Goal: Task Accomplishment & Management: Use online tool/utility

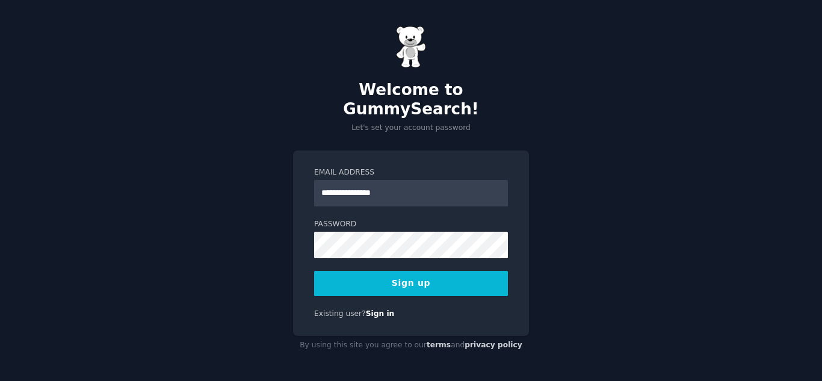
type input "**********"
click at [443, 279] on button "Sign up" at bounding box center [411, 283] width 194 height 25
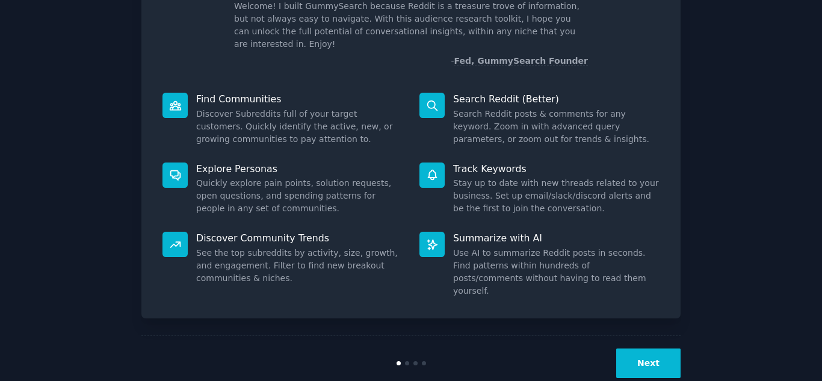
scroll to position [90, 0]
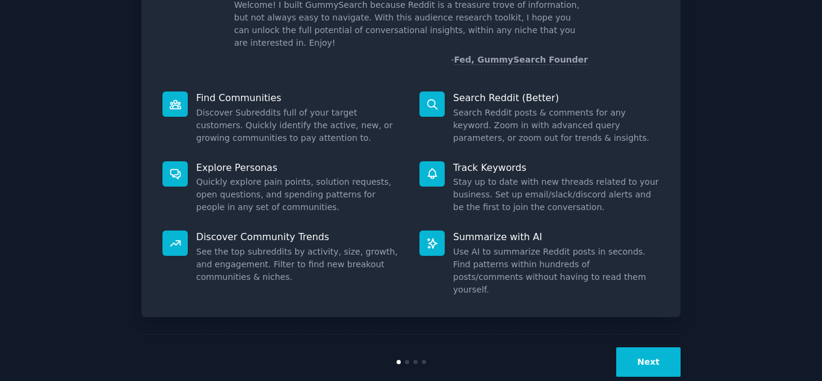
click at [658, 347] on button "Next" at bounding box center [648, 361] width 64 height 29
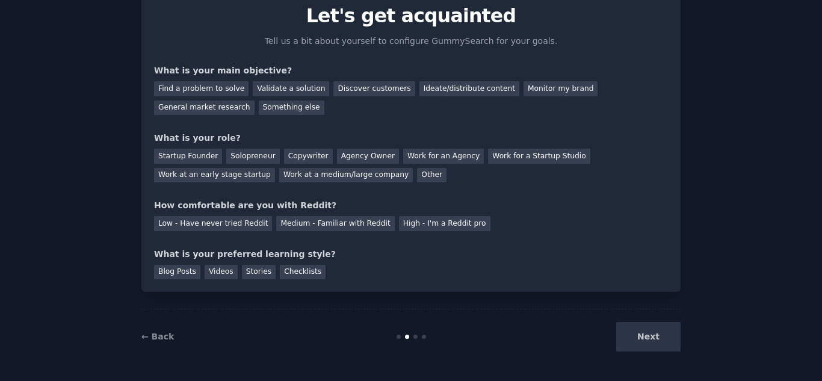
scroll to position [50, 0]
click at [230, 85] on div "Find a problem to solve" at bounding box center [201, 88] width 94 height 15
click at [243, 158] on div "Solopreneur" at bounding box center [252, 156] width 53 height 15
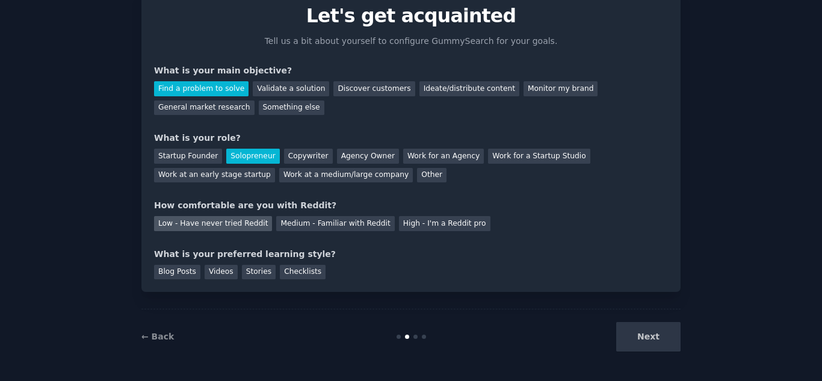
click at [239, 221] on div "Low - Have never tried Reddit" at bounding box center [213, 223] width 118 height 15
click at [300, 268] on div "Checklists" at bounding box center [303, 272] width 46 height 15
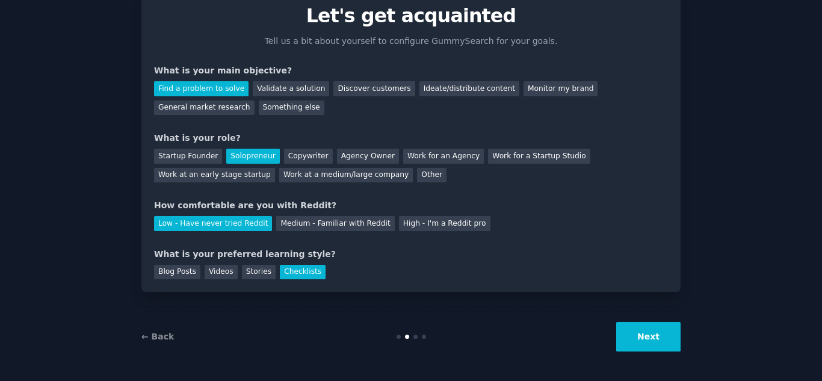
click at [645, 336] on button "Next" at bounding box center [648, 336] width 64 height 29
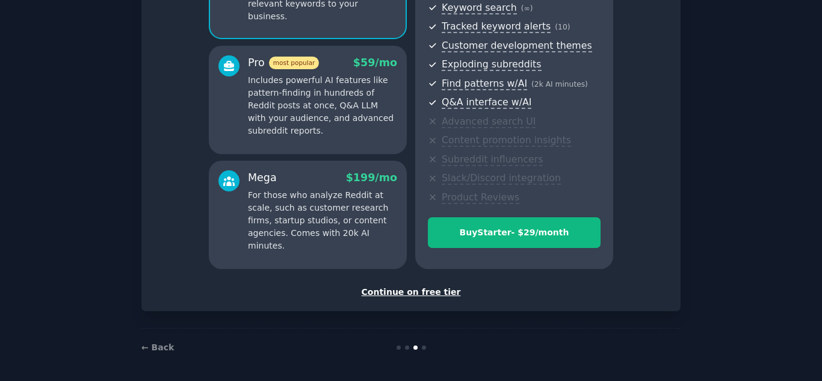
scroll to position [179, 0]
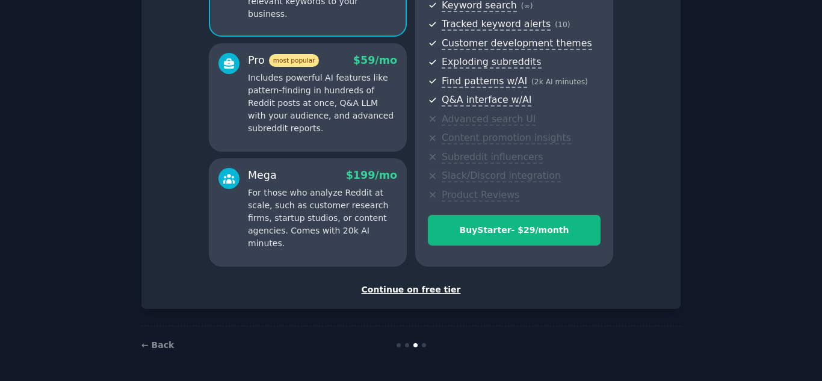
click at [425, 289] on div "Continue on free tier" at bounding box center [411, 289] width 514 height 13
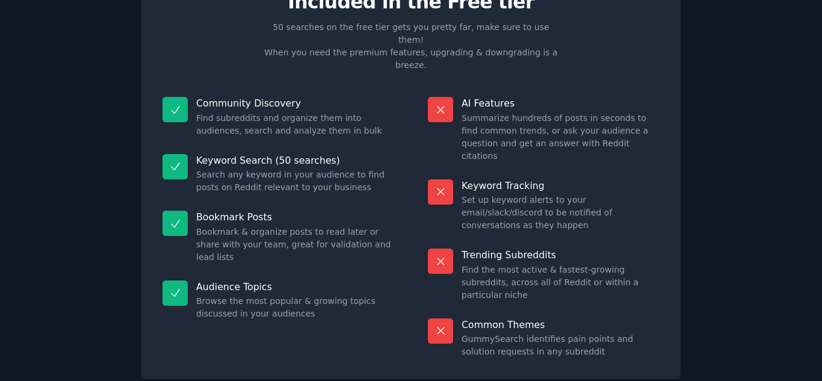
scroll to position [86, 0]
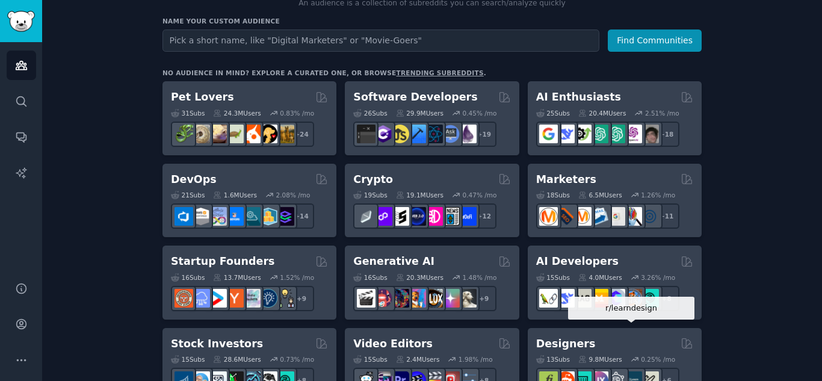
scroll to position [97, 0]
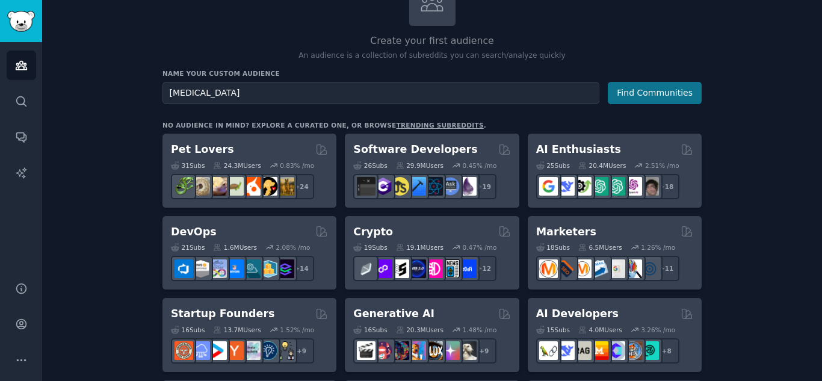
type input "[MEDICAL_DATA]"
click at [647, 88] on button "Find Communities" at bounding box center [655, 93] width 94 height 22
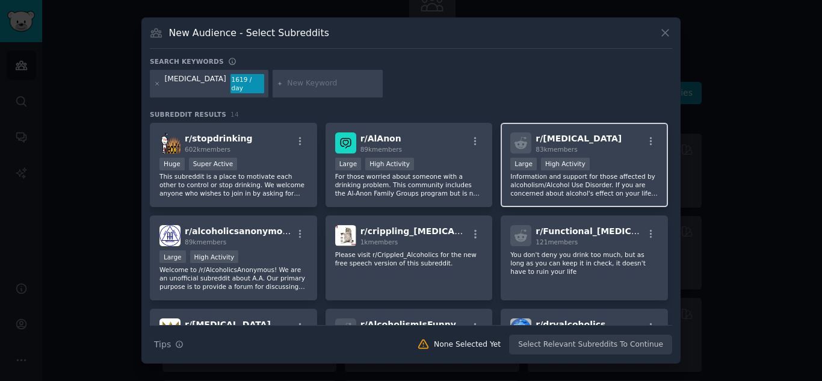
click at [587, 181] on p "Information and support for those affected by alcoholism/Alcohol Use Disorder. …" at bounding box center [584, 184] width 148 height 25
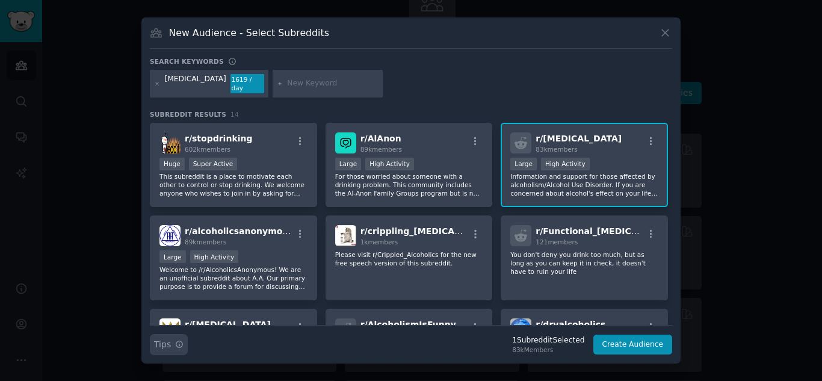
click at [176, 340] on icon "button" at bounding box center [179, 344] width 8 height 8
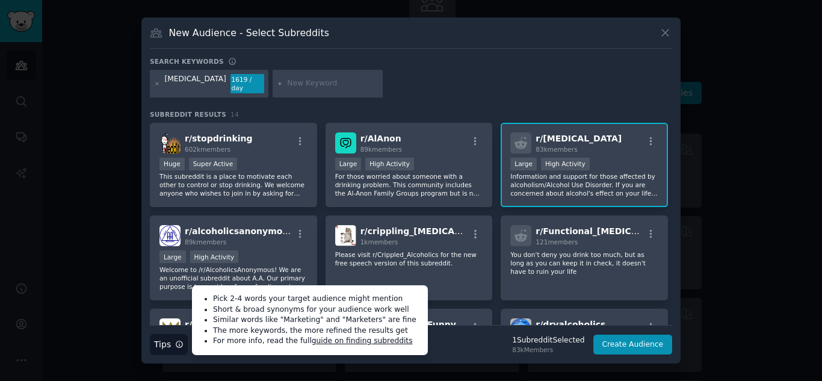
click at [785, 218] on div at bounding box center [411, 190] width 822 height 381
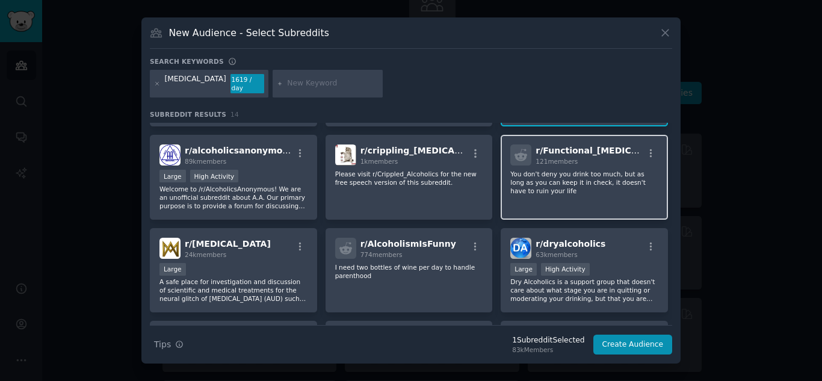
scroll to position [82, 0]
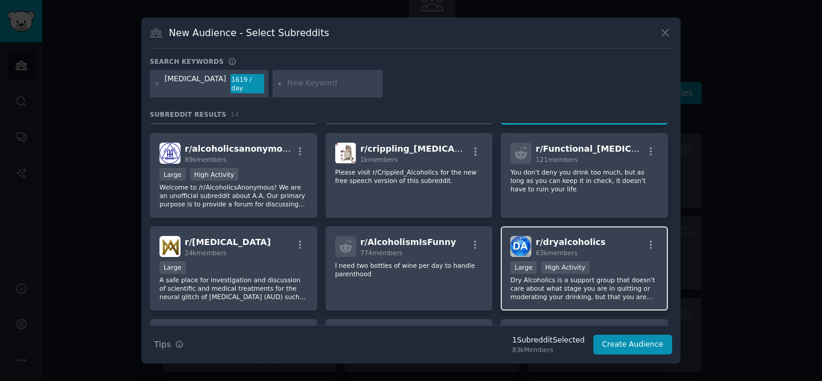
click at [605, 265] on div ">= 80th percentile for submissions / day Large High Activity" at bounding box center [584, 268] width 148 height 15
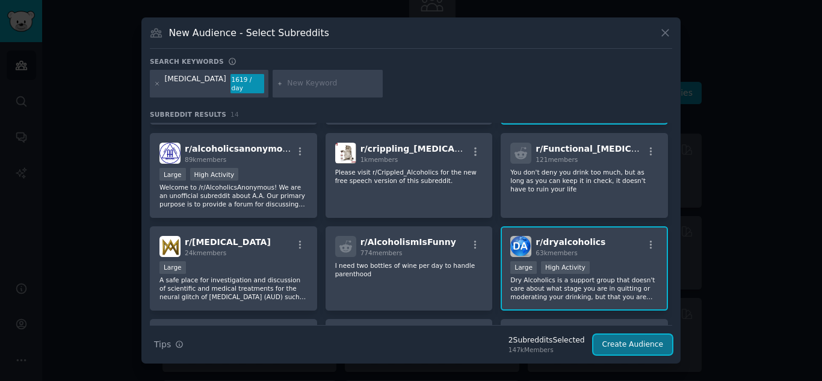
click at [643, 340] on button "Create Audience" at bounding box center [632, 344] width 79 height 20
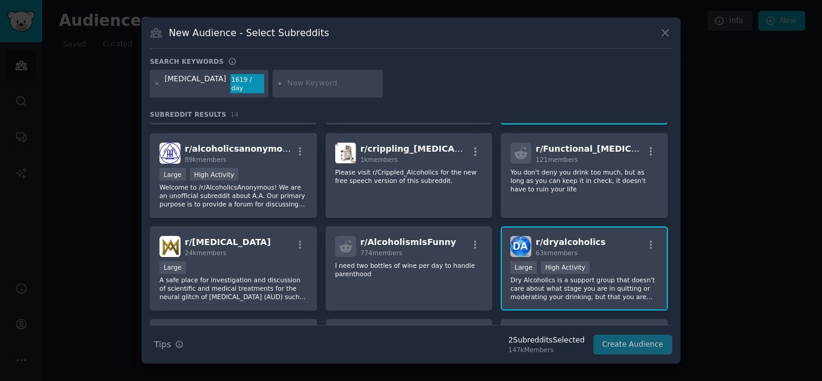
scroll to position [0, 0]
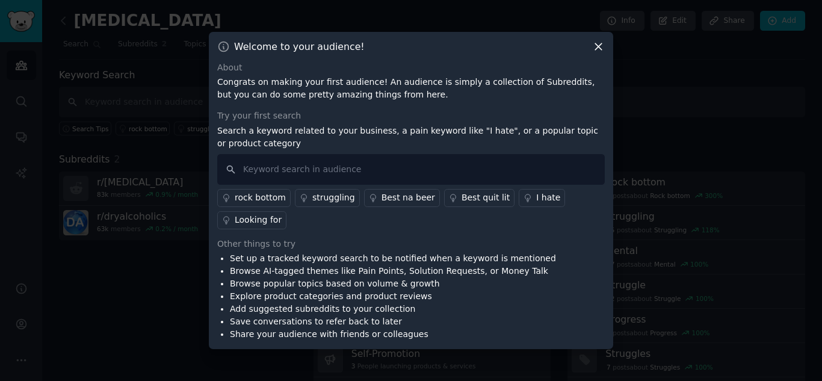
click at [264, 217] on div "Looking for" at bounding box center [258, 220] width 47 height 13
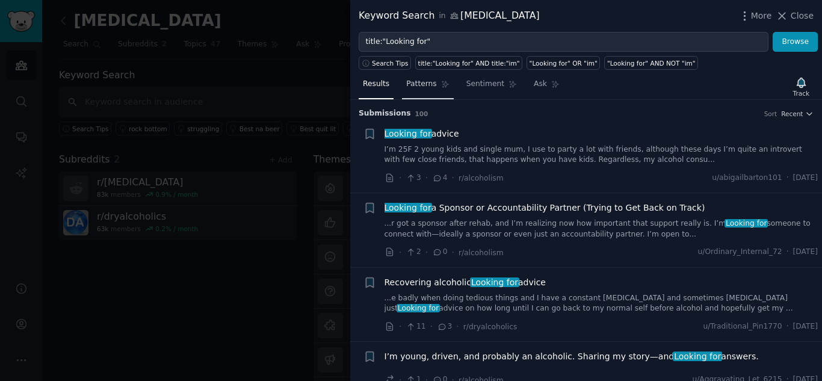
click at [422, 84] on span "Patterns" at bounding box center [421, 84] width 30 height 11
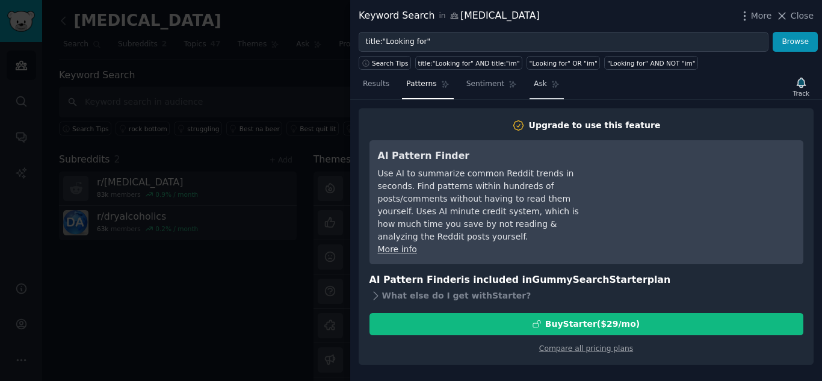
click at [534, 83] on span "Ask" at bounding box center [540, 84] width 13 height 11
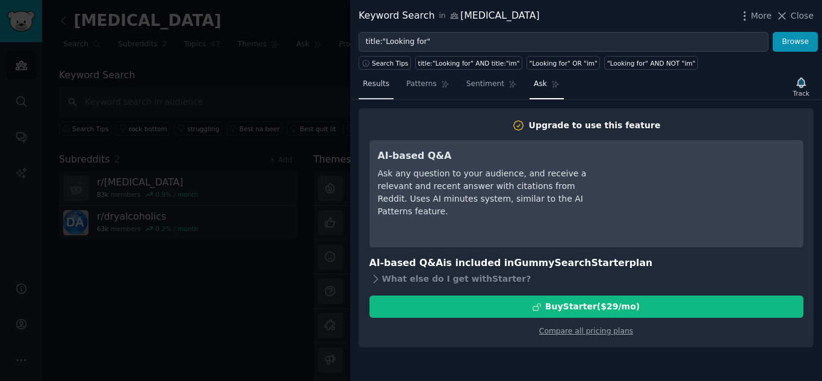
click at [374, 85] on span "Results" at bounding box center [376, 84] width 26 height 11
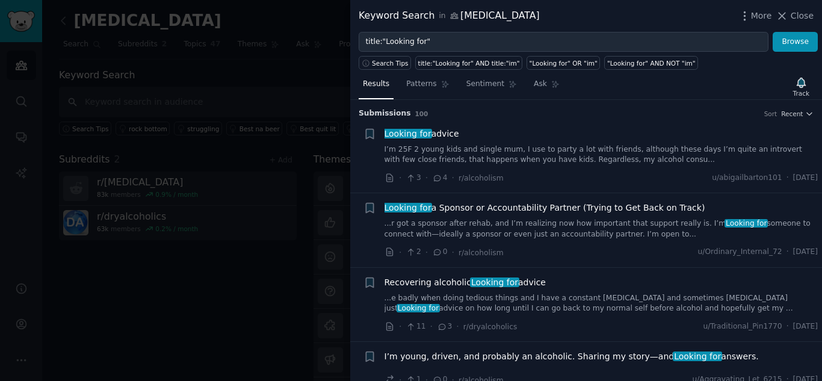
click at [501, 124] on li "+ Looking for advice I’m 25F 2 young kids and single mum, I use to party a lot …" at bounding box center [586, 156] width 472 height 74
click at [813, 14] on span "Close" at bounding box center [802, 16] width 23 height 13
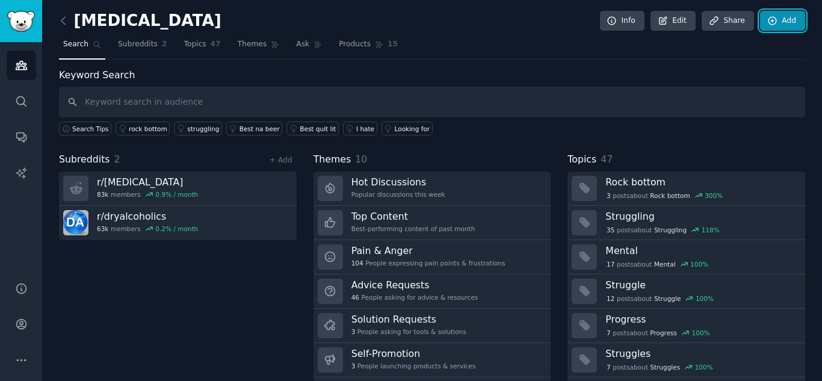
click at [788, 21] on link "Add" at bounding box center [782, 21] width 45 height 20
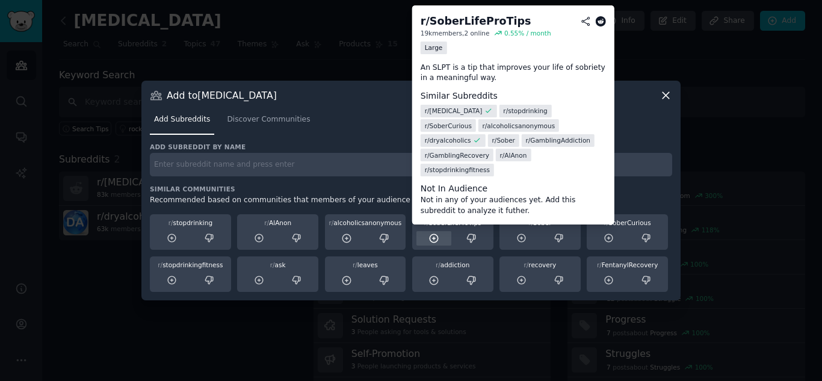
click at [432, 238] on icon at bounding box center [433, 238] width 11 height 11
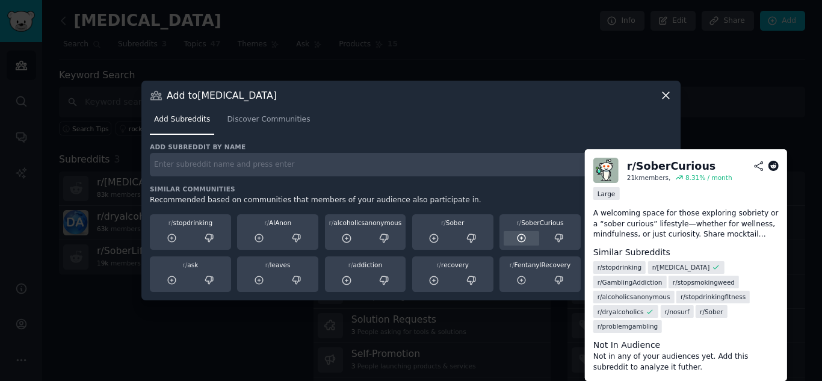
click at [525, 239] on icon at bounding box center [521, 238] width 11 height 11
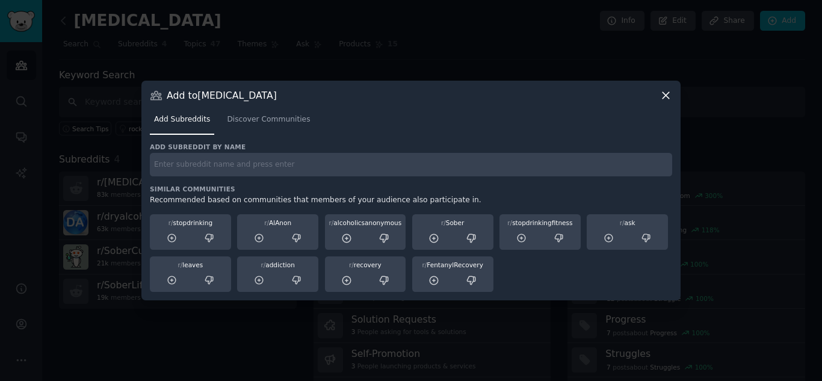
click at [197, 162] on input "text" at bounding box center [411, 164] width 522 height 23
type input "women [MEDICAL_DATA]"
click at [238, 118] on span "Discover Communities" at bounding box center [268, 119] width 83 height 11
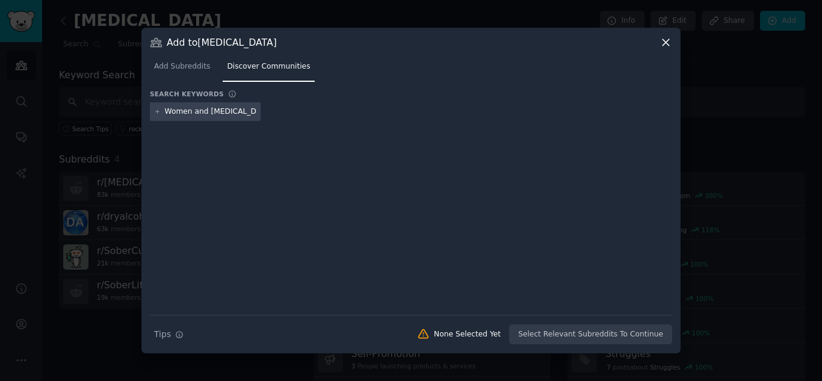
click at [578, 336] on div "Search Tips Tips None Selected Yet Select Relevant Subreddits To Continue" at bounding box center [411, 330] width 522 height 30
drag, startPoint x: 244, startPoint y: 111, endPoint x: 165, endPoint y: 110, distance: 78.8
click at [165, 109] on input "Women and [MEDICAL_DATA]" at bounding box center [210, 111] width 91 height 11
click at [575, 338] on div "Search Tips Tips None Selected Yet Select Relevant Subreddits To Continue" at bounding box center [411, 330] width 522 height 30
click at [177, 332] on icon "button" at bounding box center [179, 334] width 8 height 8
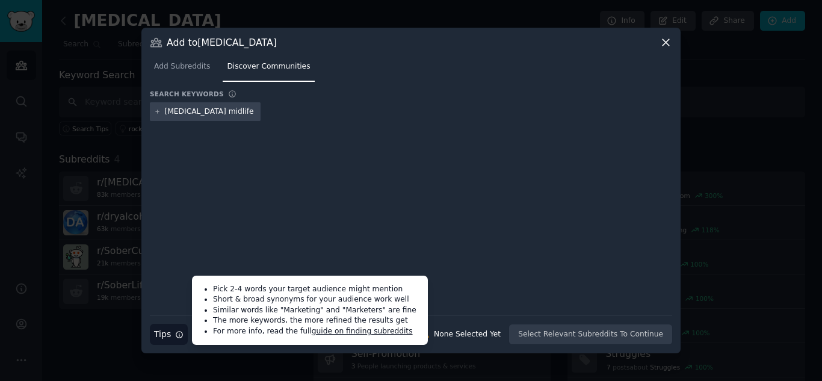
click at [231, 109] on input "[MEDICAL_DATA] midlife" at bounding box center [210, 111] width 91 height 11
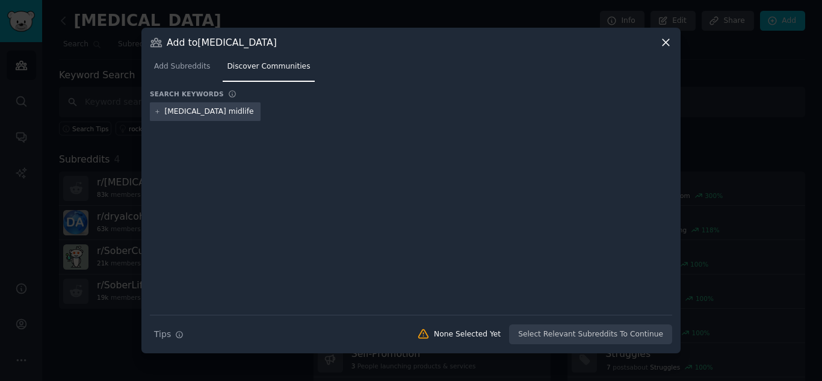
click at [200, 108] on input "[MEDICAL_DATA] midlife" at bounding box center [210, 111] width 91 height 11
click at [231, 114] on input "sobriety midlife" at bounding box center [210, 111] width 91 height 11
type input "sobriety midlife"
click at [665, 39] on icon at bounding box center [665, 42] width 13 height 13
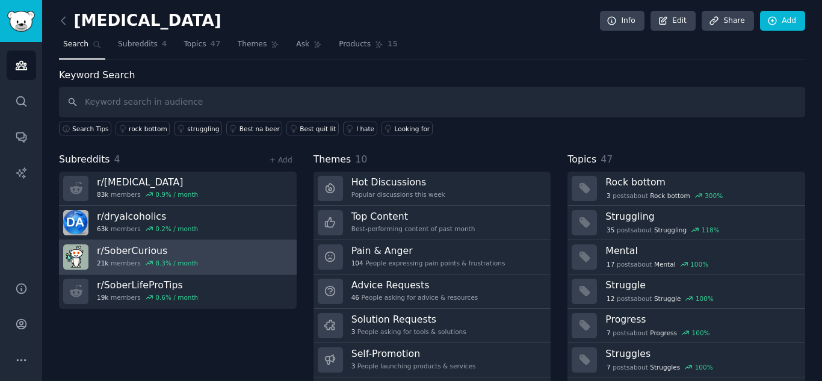
click at [146, 261] on icon at bounding box center [149, 263] width 8 height 8
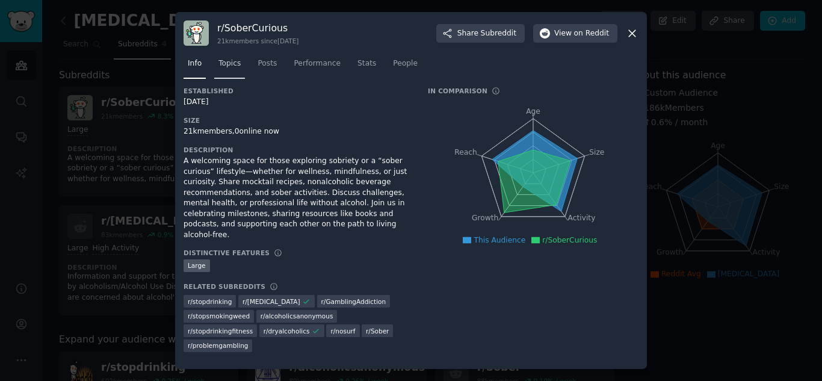
click at [228, 69] on span "Topics" at bounding box center [229, 63] width 22 height 11
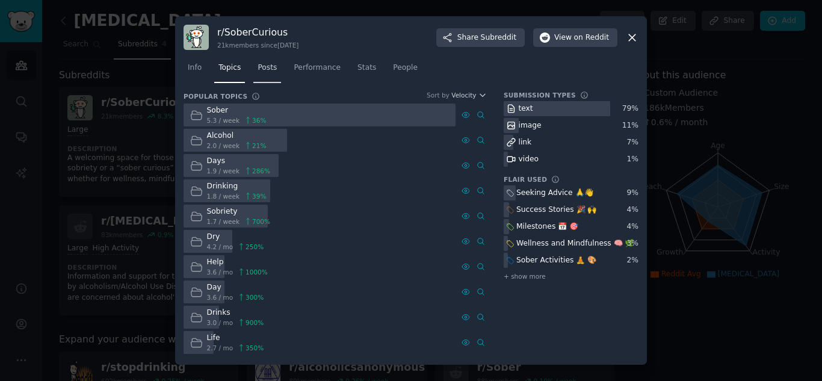
click at [263, 67] on span "Posts" at bounding box center [266, 68] width 19 height 11
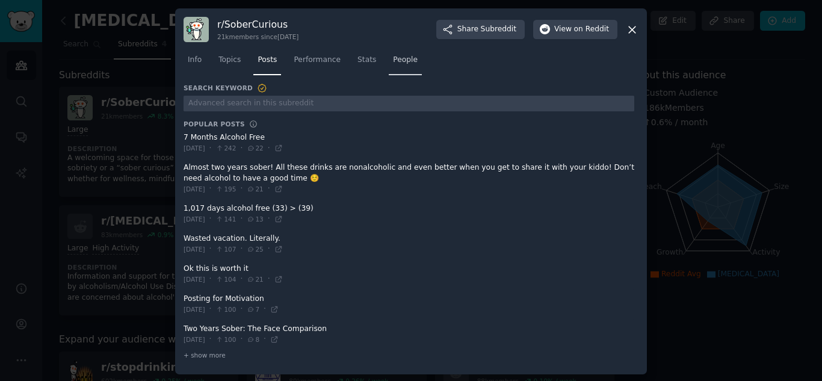
click at [393, 62] on span "People" at bounding box center [405, 60] width 25 height 11
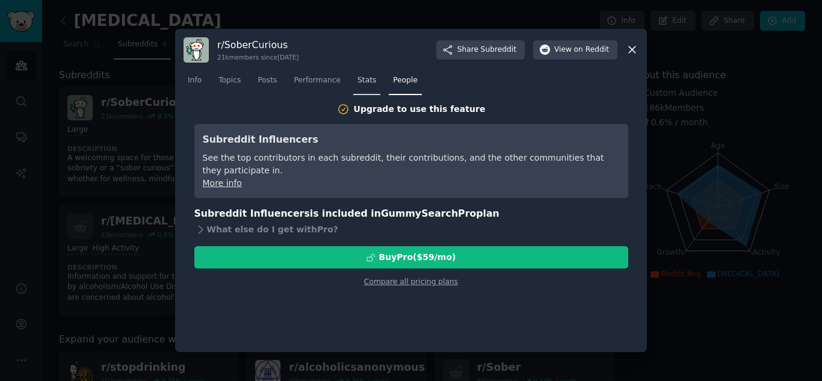
click at [357, 78] on span "Stats" at bounding box center [366, 80] width 19 height 11
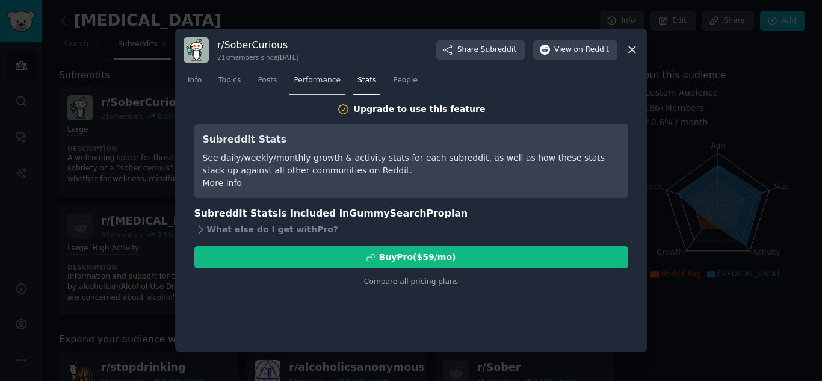
click at [317, 80] on span "Performance" at bounding box center [317, 80] width 47 height 11
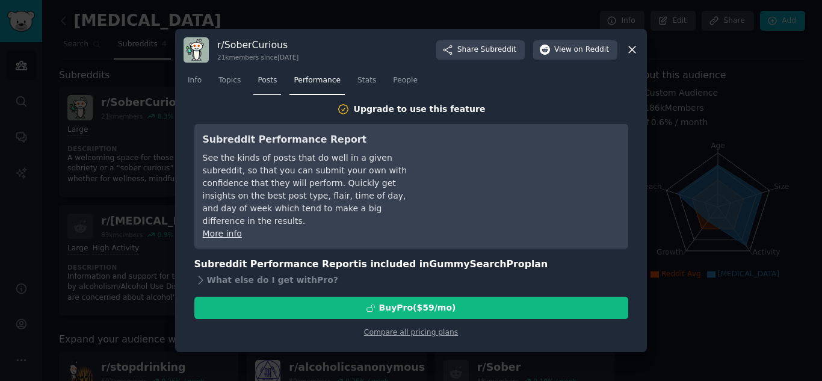
click at [268, 78] on span "Posts" at bounding box center [266, 80] width 19 height 11
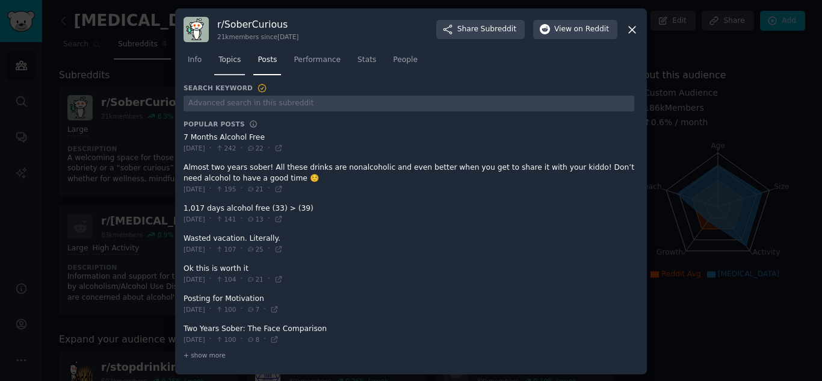
click at [225, 62] on span "Topics" at bounding box center [229, 60] width 22 height 11
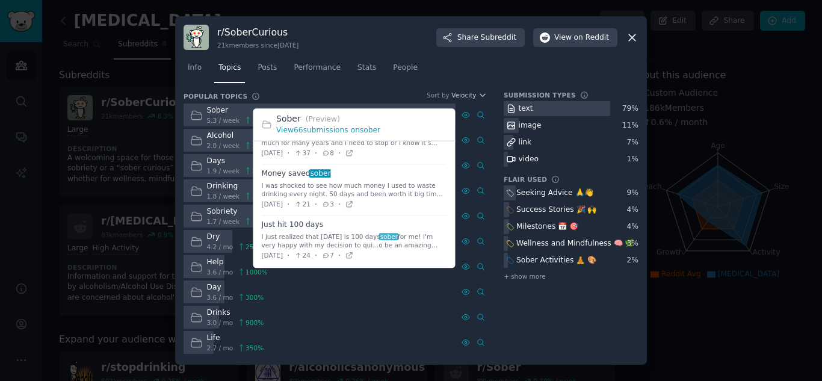
scroll to position [456, 0]
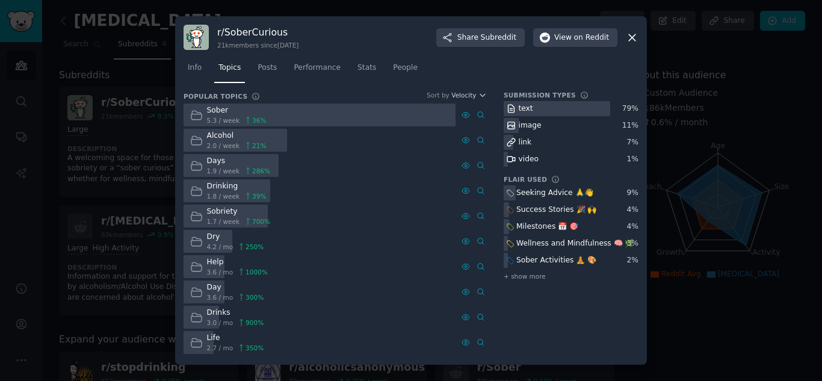
click at [632, 35] on icon at bounding box center [632, 37] width 13 height 13
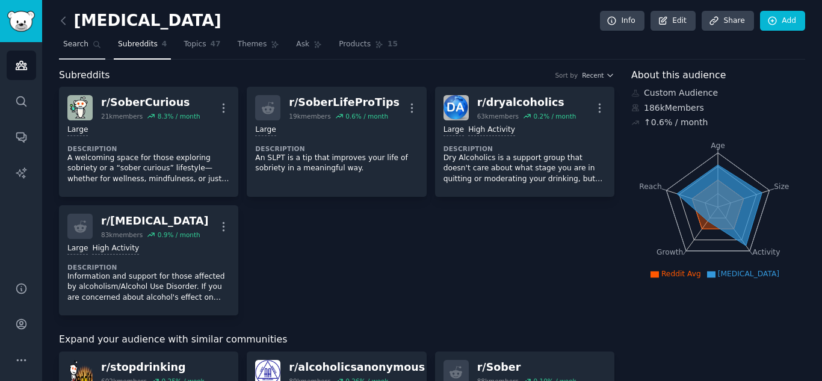
click at [75, 39] on span "Search" at bounding box center [75, 44] width 25 height 11
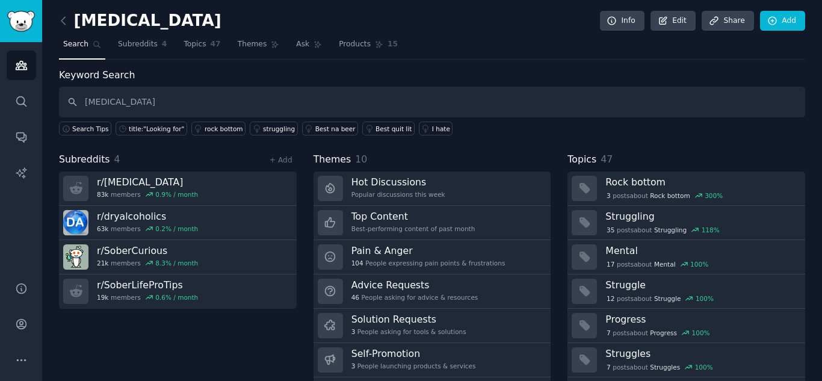
type input "[MEDICAL_DATA]"
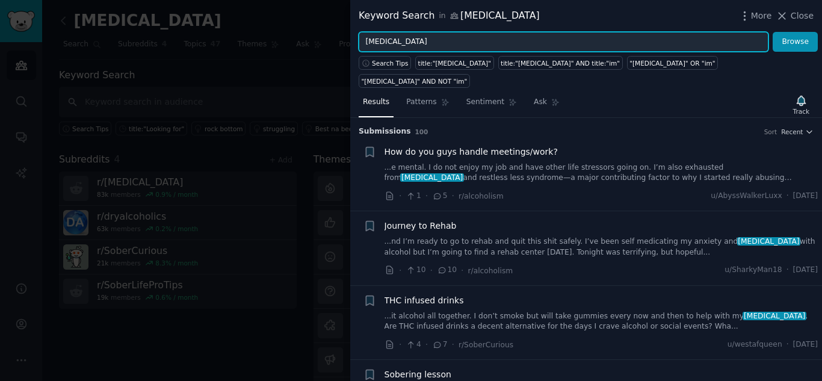
drag, startPoint x: 403, startPoint y: 40, endPoint x: 357, endPoint y: 48, distance: 47.0
click at [357, 48] on div "[MEDICAL_DATA] Browse" at bounding box center [586, 42] width 472 height 20
click at [380, 63] on span "Search Tips" at bounding box center [390, 63] width 37 height 8
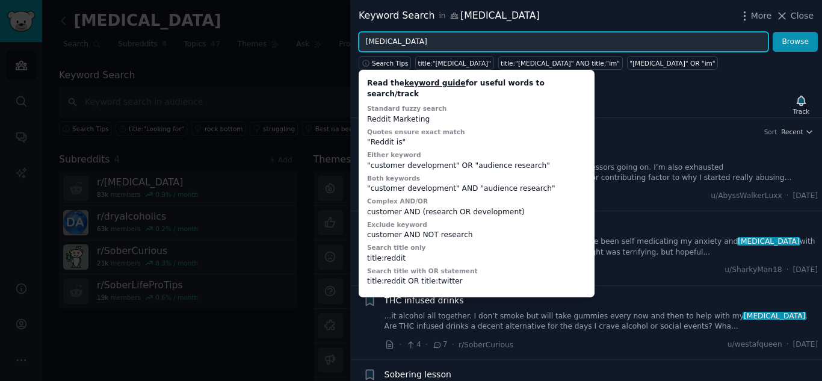
click at [423, 42] on input "[MEDICAL_DATA]" at bounding box center [564, 42] width 410 height 20
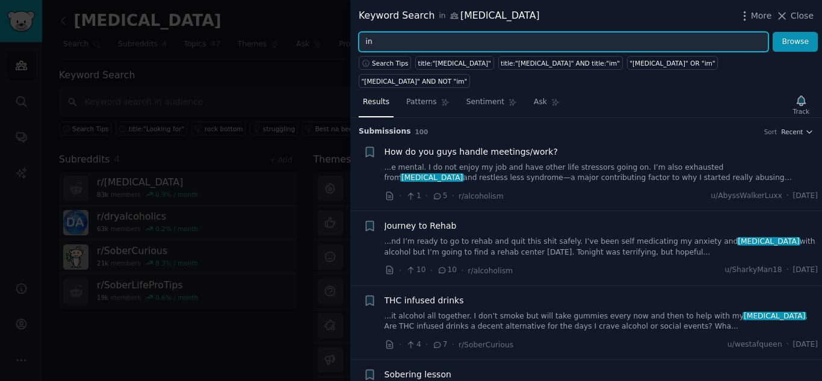
type input "i"
click at [772, 32] on button "Browse" at bounding box center [794, 42] width 45 height 20
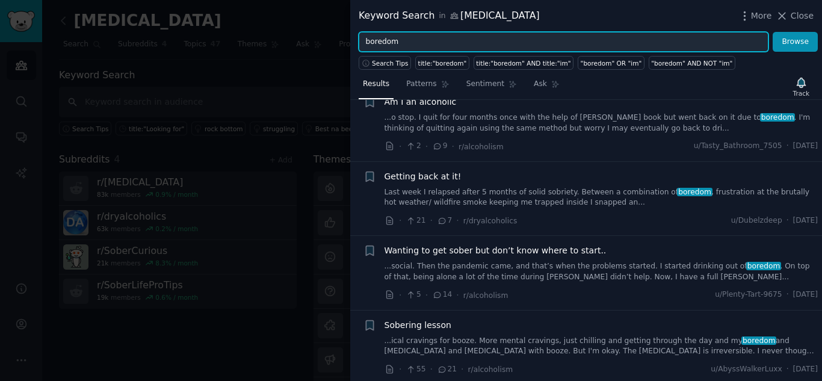
scroll to position [114, 0]
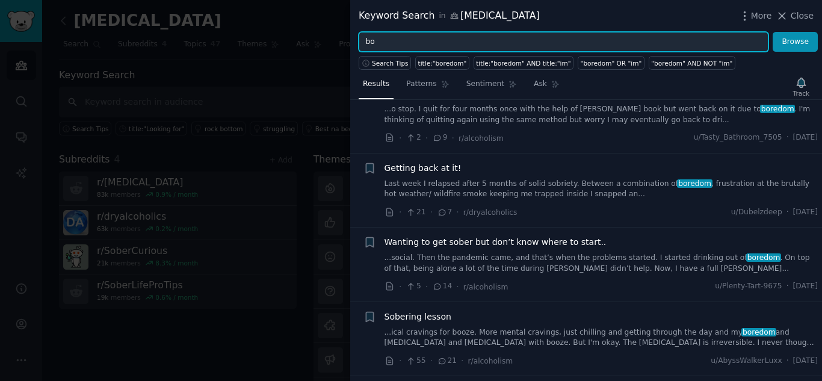
type input "b"
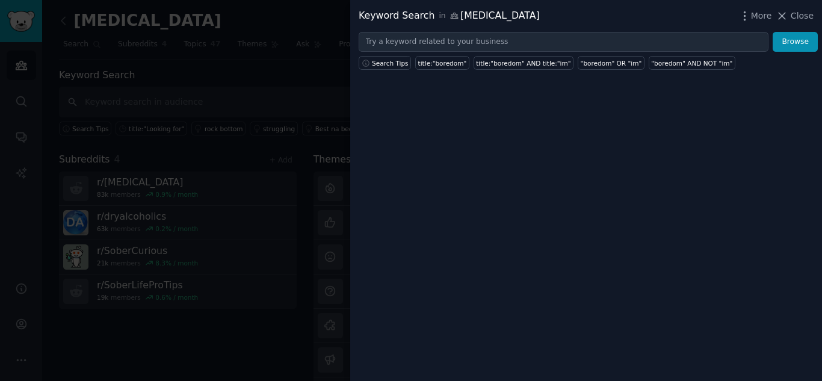
click at [796, 14] on span "Close" at bounding box center [802, 16] width 23 height 13
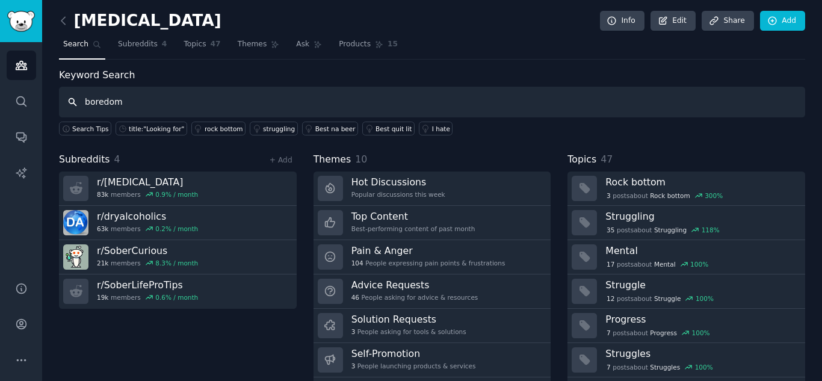
type input "boredom"
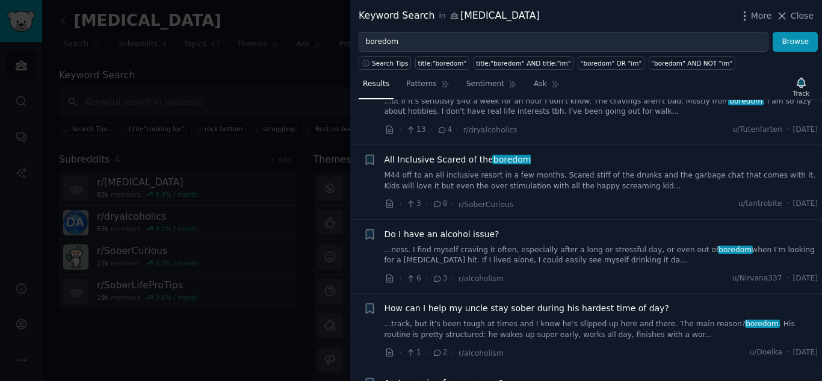
scroll to position [495, 0]
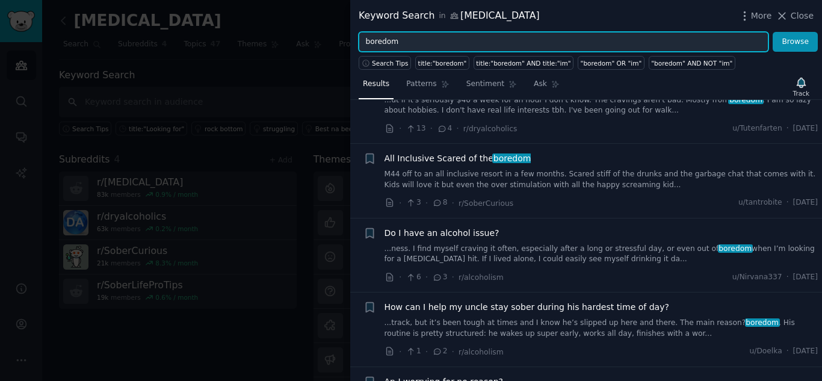
drag, startPoint x: 398, startPoint y: 40, endPoint x: 338, endPoint y: 47, distance: 61.1
click at [338, 47] on div "Keyword Search in [MEDICAL_DATA] More Close boredom Browse Search Tips title:"b…" at bounding box center [411, 190] width 822 height 381
drag, startPoint x: 398, startPoint y: 38, endPoint x: 353, endPoint y: 49, distance: 46.5
click at [354, 48] on div "boredom Browse" at bounding box center [586, 42] width 472 height 20
type input "i hate"
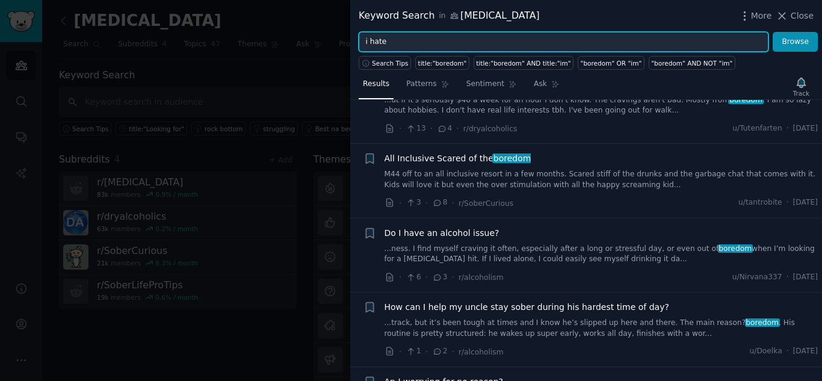
click at [772, 32] on button "Browse" at bounding box center [794, 42] width 45 height 20
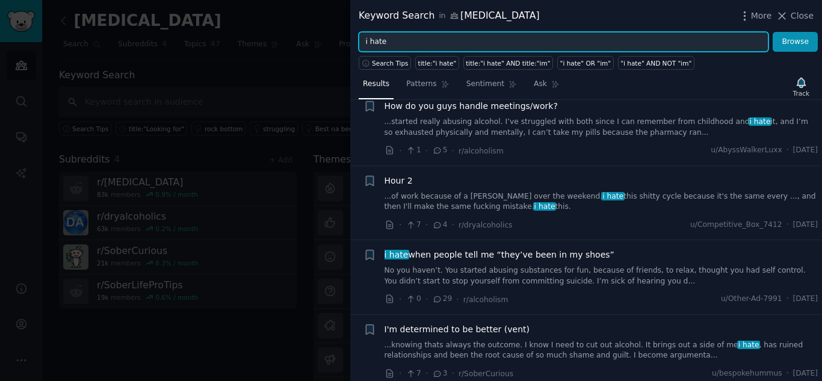
scroll to position [0, 0]
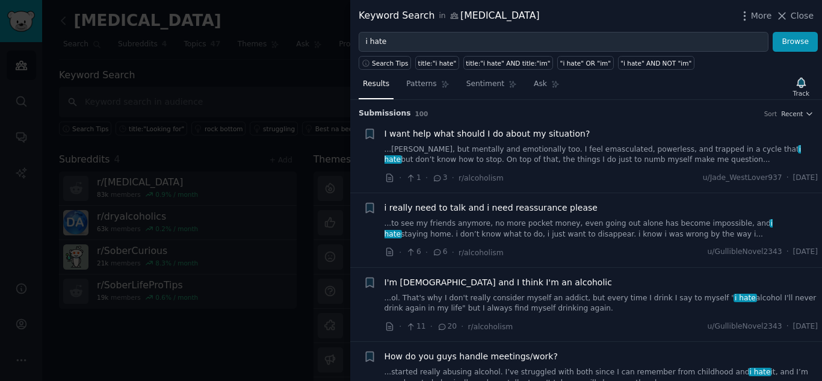
drag, startPoint x: 797, startPoint y: 13, endPoint x: 818, endPoint y: 1, distance: 24.3
click at [797, 13] on span "Close" at bounding box center [802, 16] width 23 height 13
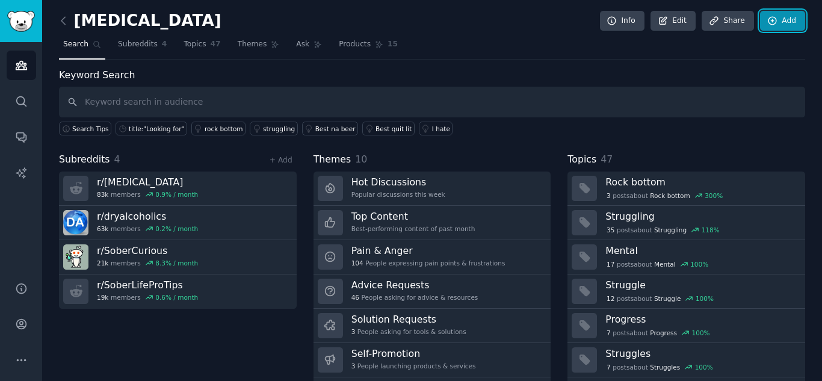
click at [783, 25] on link "Add" at bounding box center [782, 21] width 45 height 20
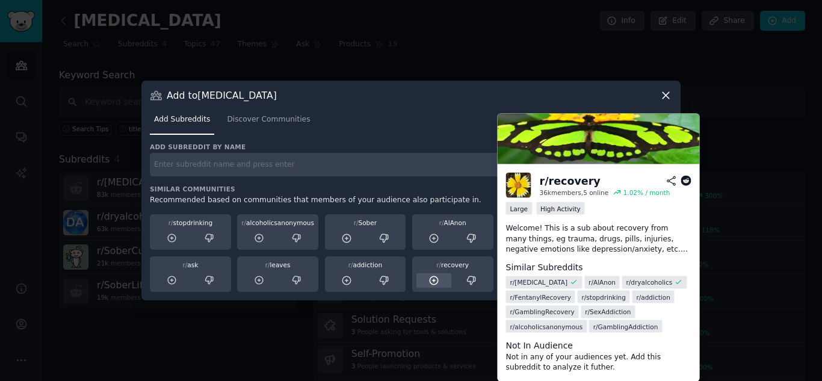
click at [430, 277] on icon at bounding box center [434, 280] width 8 height 8
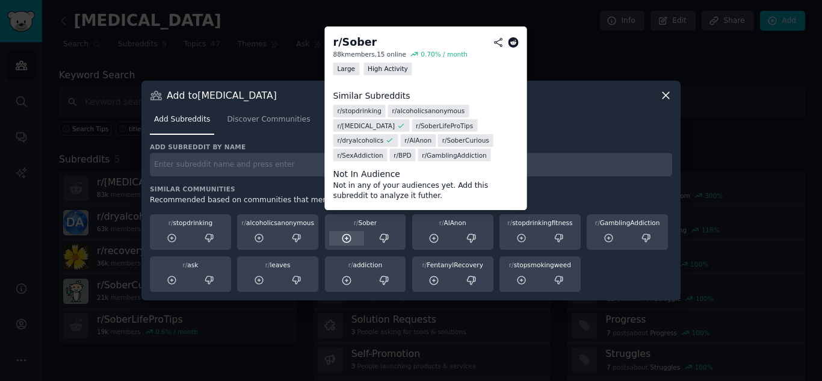
click at [345, 238] on icon at bounding box center [346, 238] width 11 height 11
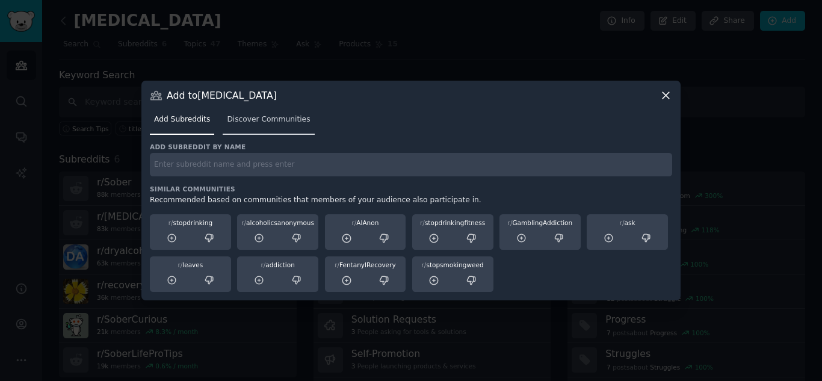
click at [280, 117] on span "Discover Communities" at bounding box center [268, 119] width 83 height 11
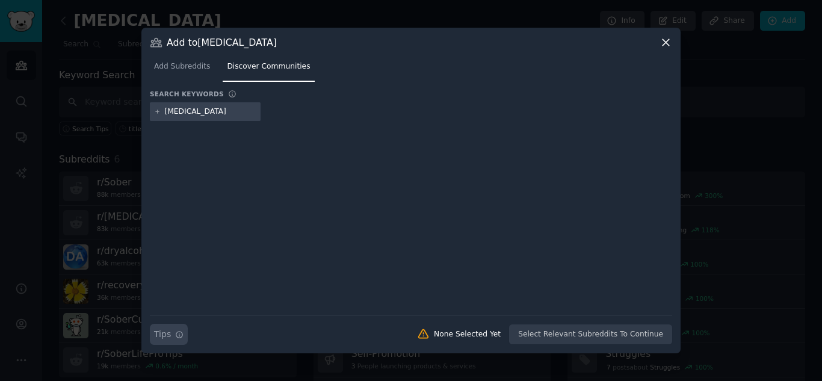
click at [175, 331] on icon "button" at bounding box center [179, 334] width 8 height 8
type input "[MEDICAL_DATA]"
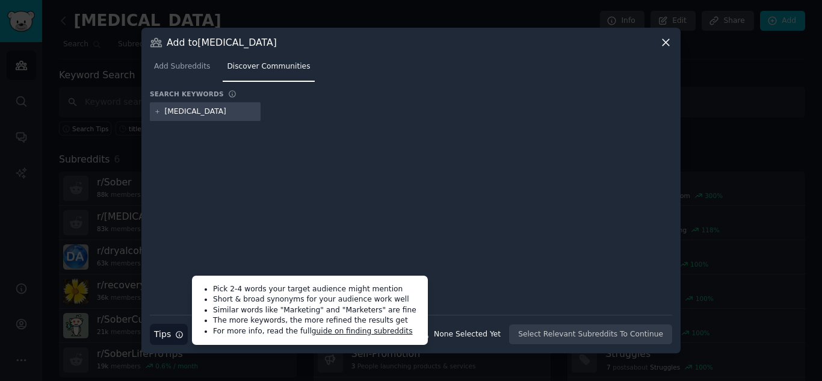
click at [663, 41] on icon at bounding box center [665, 42] width 13 height 13
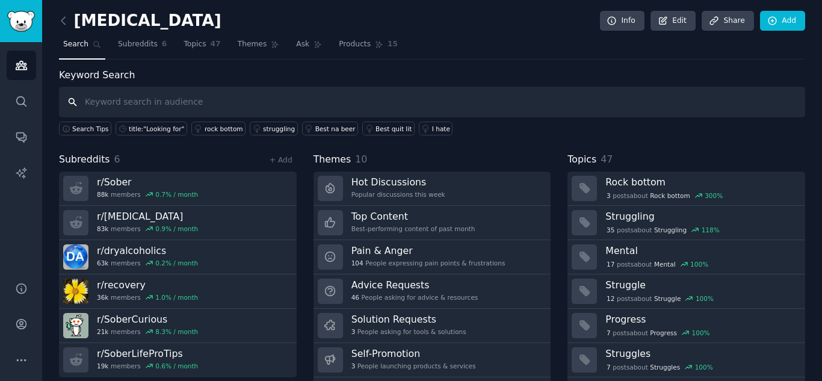
click at [125, 111] on input "text" at bounding box center [432, 102] width 746 height 31
type input "loneliness"
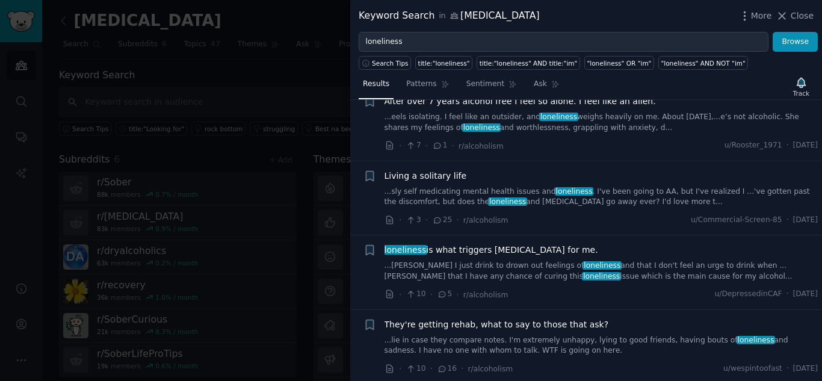
scroll to position [412, 0]
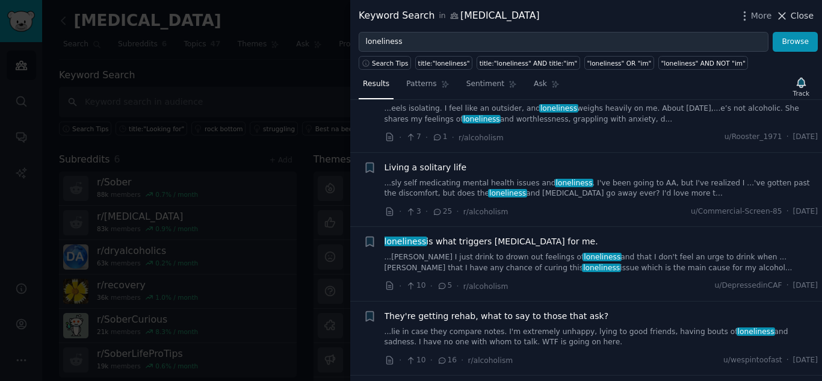
click at [805, 15] on span "Close" at bounding box center [802, 16] width 23 height 13
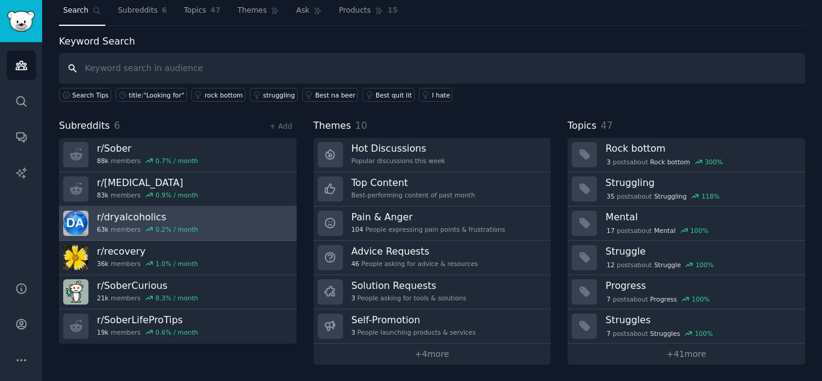
scroll to position [34, 0]
